Goal: Task Accomplishment & Management: Manage account settings

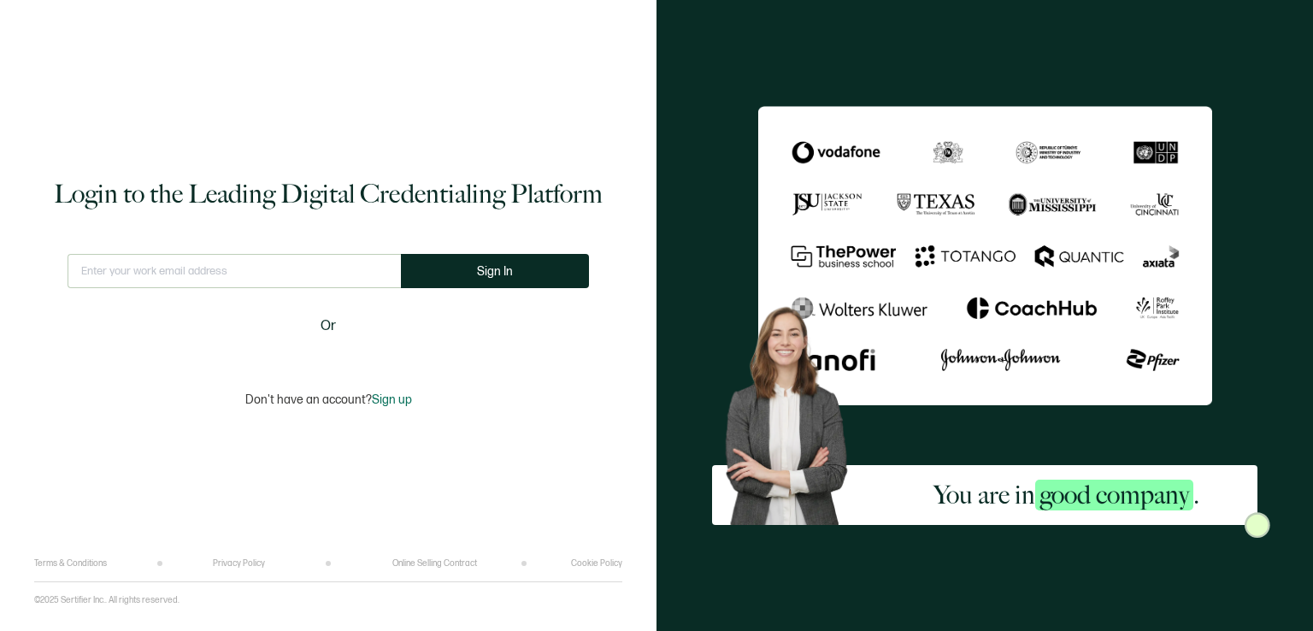
type input "[EMAIL_ADDRESS][DOMAIN_NAME]"
click at [649, 185] on div "Login to the Leading Digital Credentialing Platform [EMAIL_ADDRESS][DOMAIN_NAME…" at bounding box center [328, 315] width 657 height 631
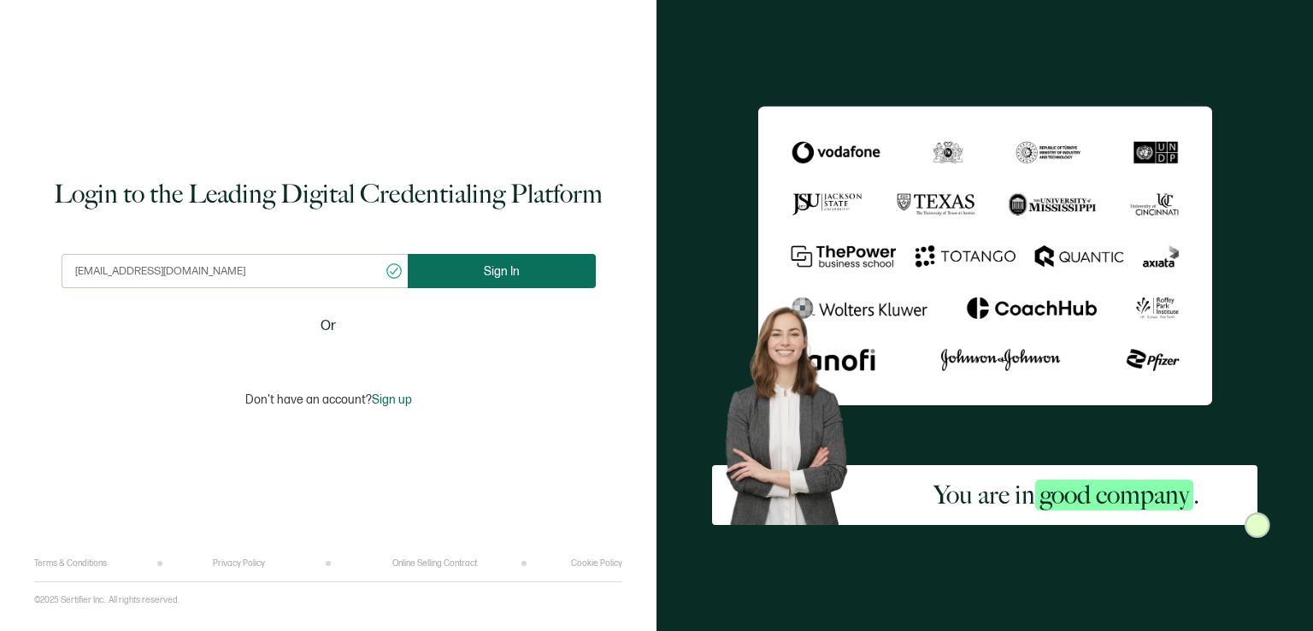
click at [504, 265] on span "Sign In" at bounding box center [502, 271] width 36 height 13
click at [345, 264] on input "[EMAIL_ADDRESS][DOMAIN_NAME]" at bounding box center [235, 271] width 346 height 34
click at [533, 235] on div "Login to the Leading Digital Credentialing Platform [EMAIL_ADDRESS][DOMAIN_NAME…" at bounding box center [328, 292] width 588 height 533
click at [516, 268] on span "Sign In" at bounding box center [502, 271] width 36 height 13
click at [1255, 524] on img at bounding box center [1258, 525] width 26 height 26
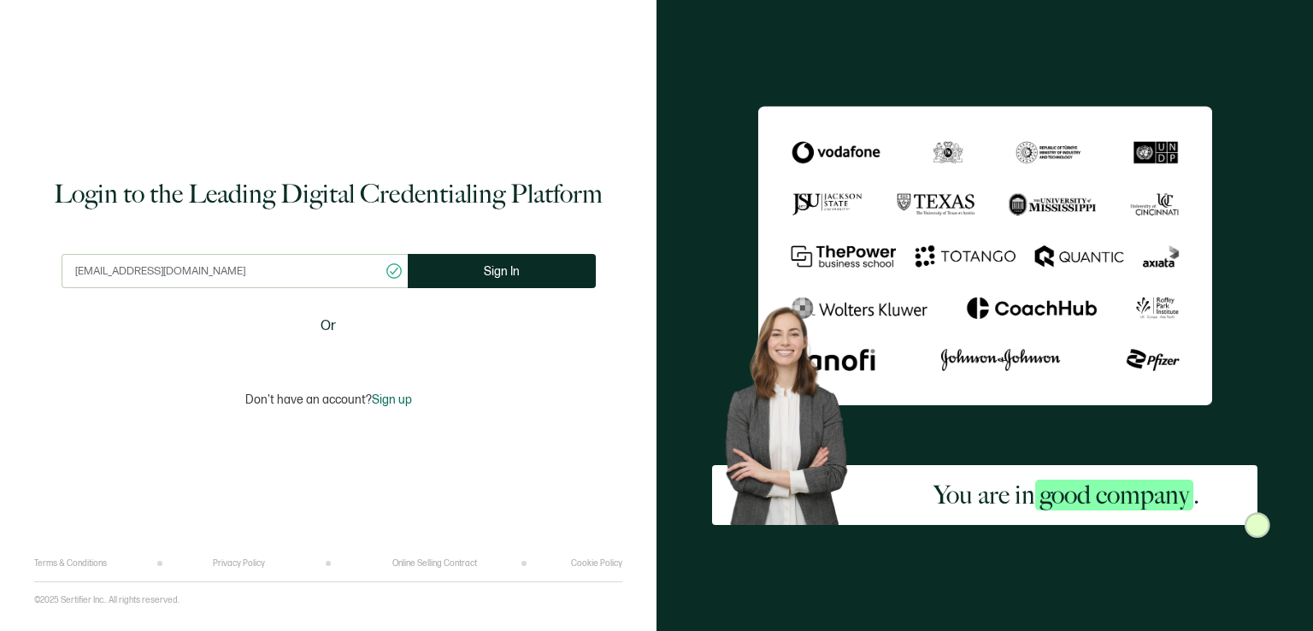
click at [1159, 534] on div "You are in good company ." at bounding box center [985, 315] width 657 height 631
type input "[EMAIL_ADDRESS][DOMAIN_NAME]"
click at [705, 227] on div "You are in good company ." at bounding box center [985, 315] width 657 height 631
click at [514, 265] on span "Sign In" at bounding box center [502, 271] width 36 height 13
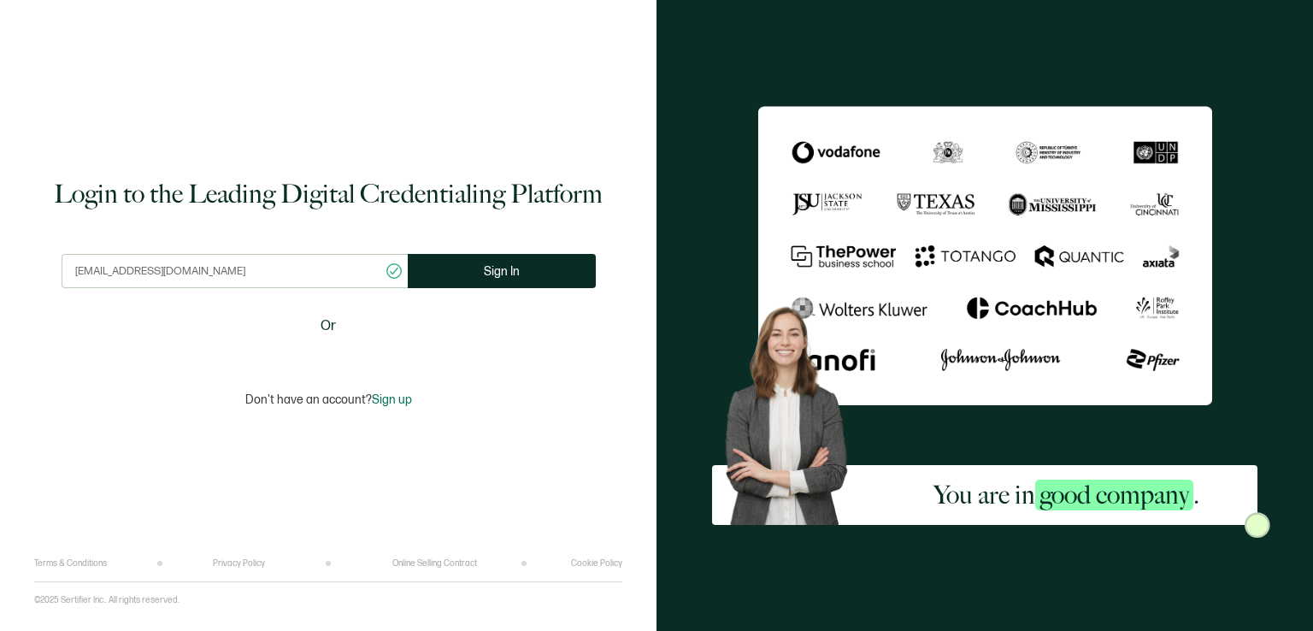
click at [386, 268] on icon "checkmark circle outline" at bounding box center [393, 271] width 15 height 15
type input "[EMAIL_ADDRESS][DOMAIN_NAME]"
click at [485, 266] on span "Sign In" at bounding box center [502, 271] width 36 height 13
click at [485, 274] on span "Sign In" at bounding box center [502, 271] width 36 height 13
